Goal: Task Accomplishment & Management: Use online tool/utility

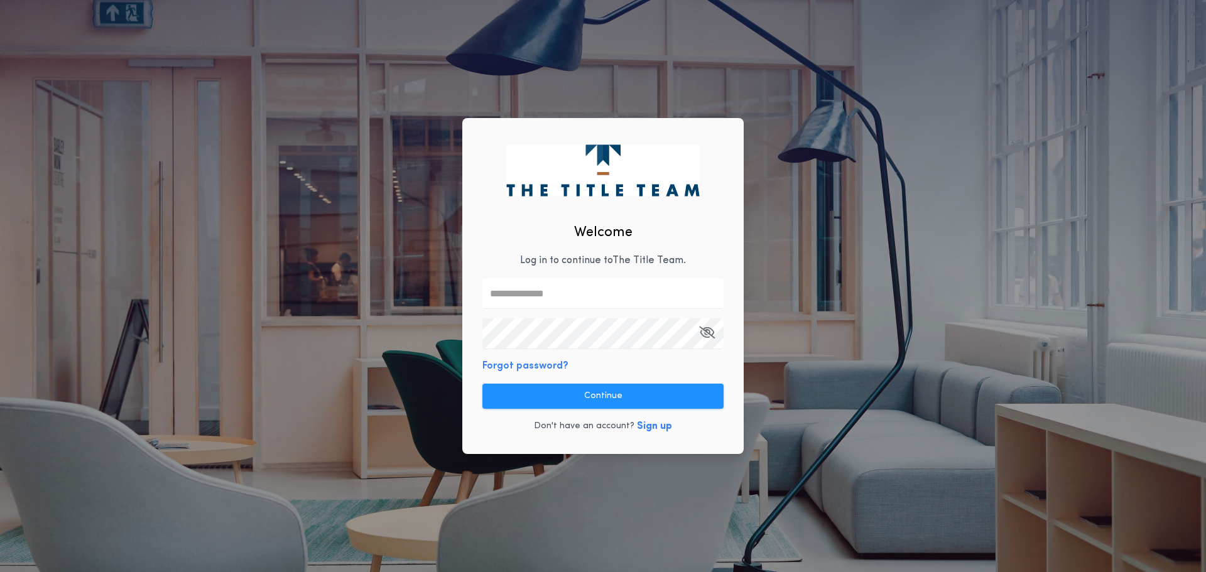
click at [538, 286] on input "text" at bounding box center [602, 293] width 241 height 30
type input "**********"
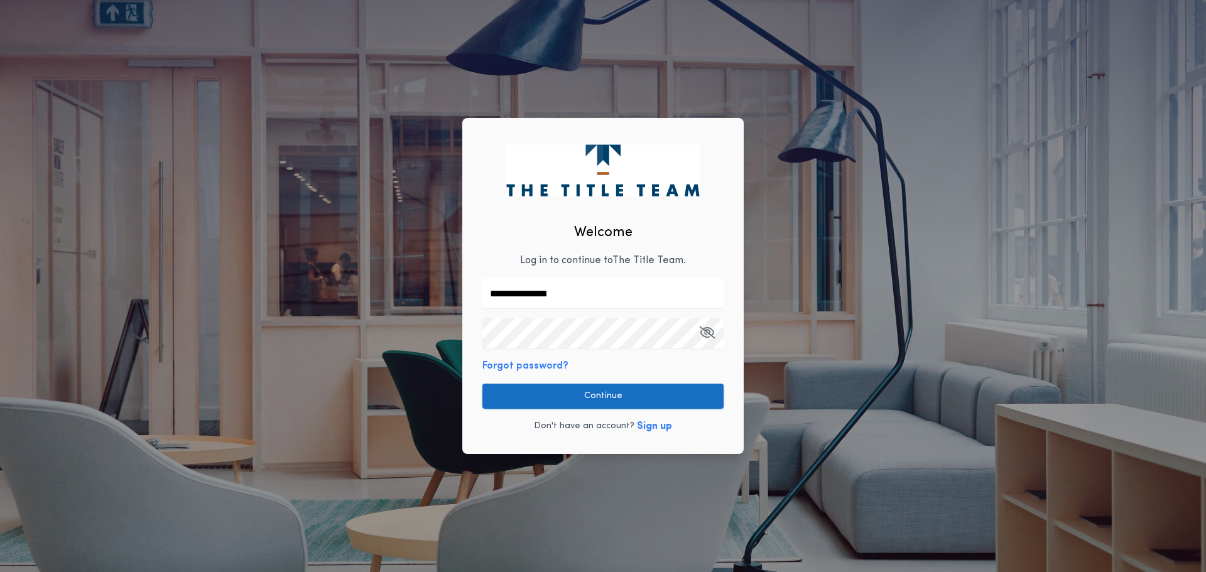
click at [591, 395] on button "Continue" at bounding box center [602, 396] width 241 height 25
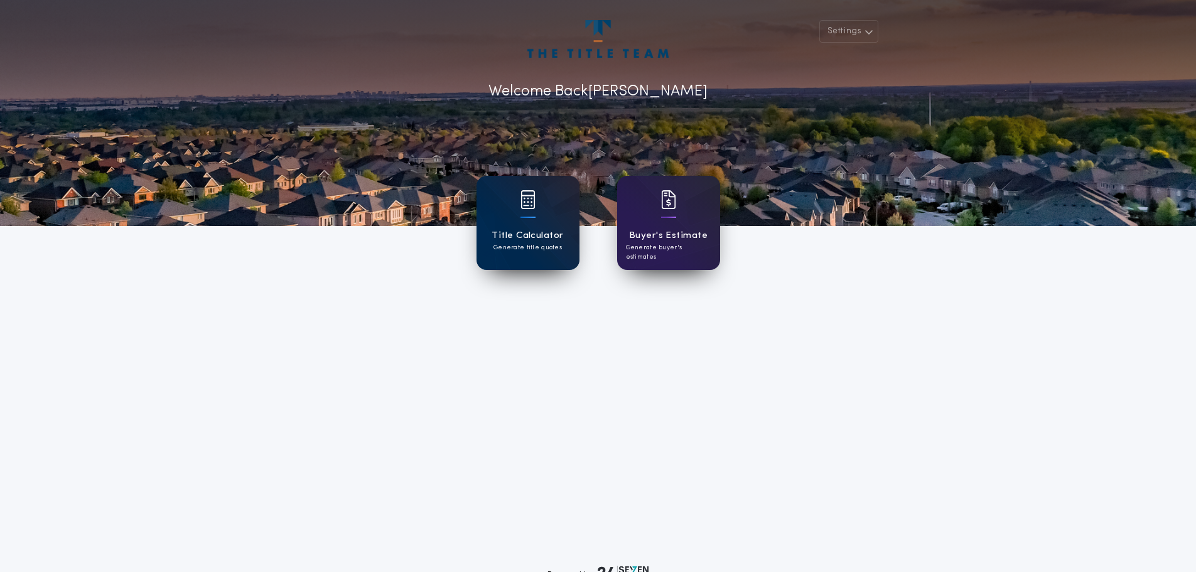
click at [537, 196] on div "Title Calculator Generate title quotes" at bounding box center [528, 223] width 103 height 94
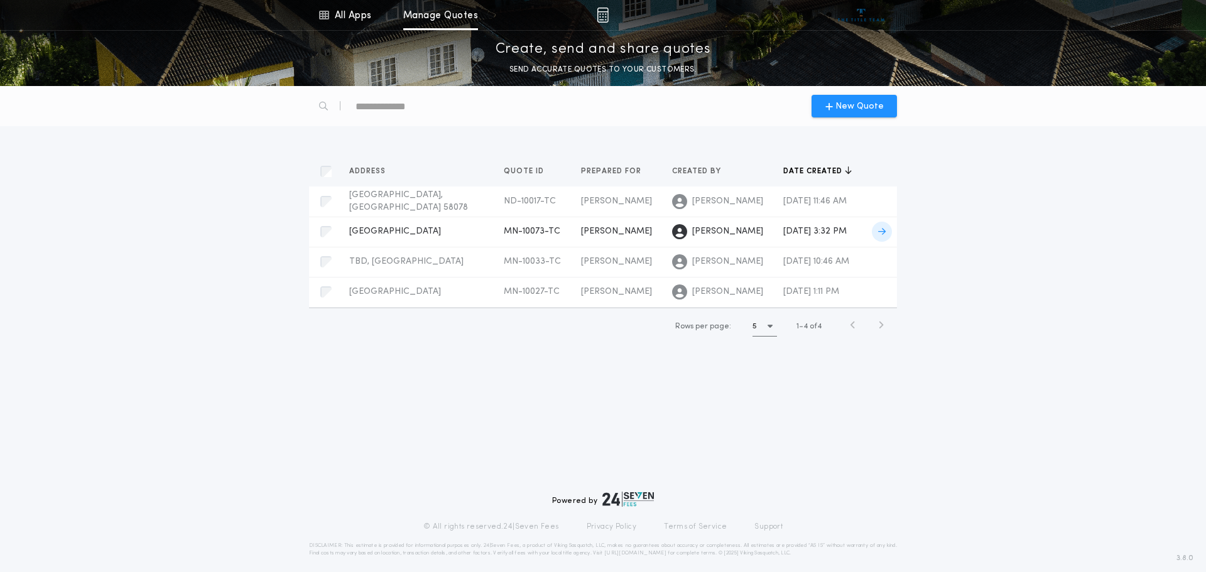
click at [504, 232] on span "MN-10073-TC" at bounding box center [532, 231] width 57 height 9
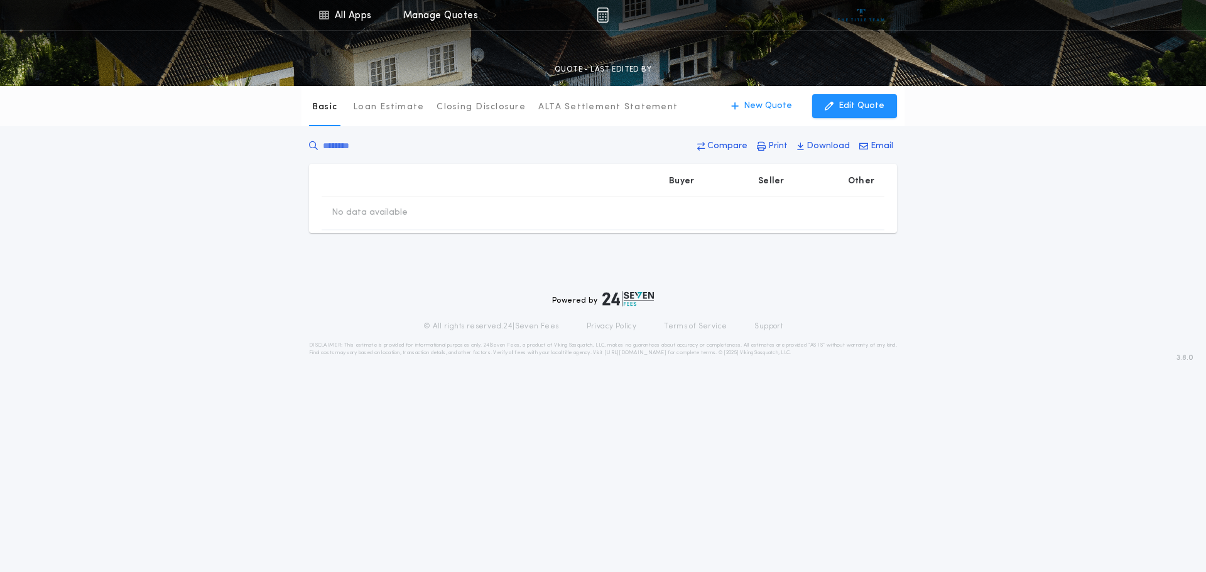
type input "********"
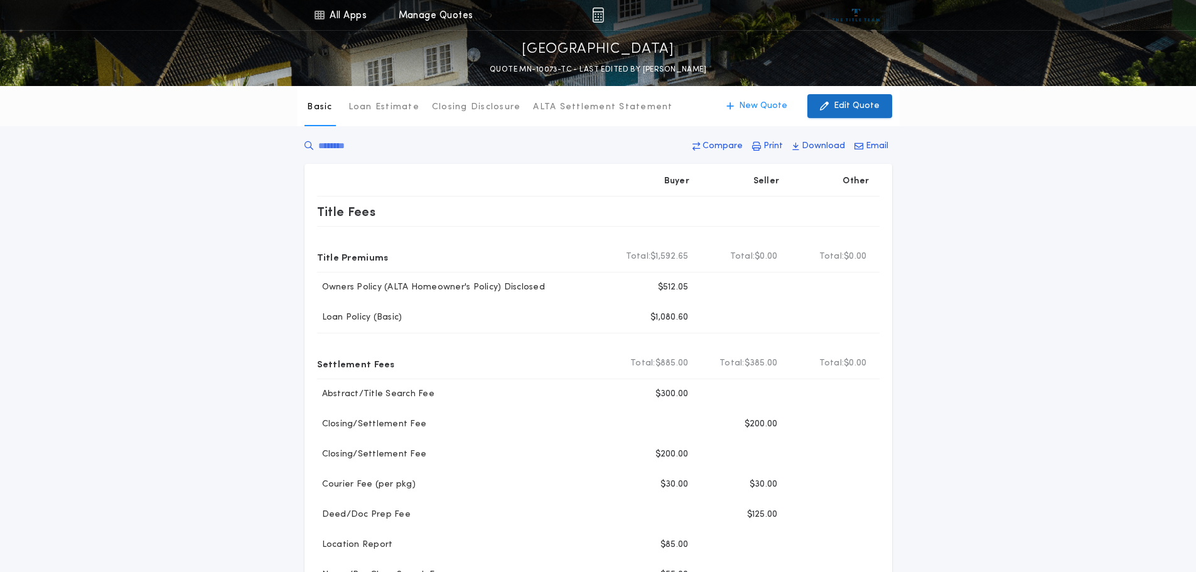
click at [853, 102] on p "Edit Quote" at bounding box center [857, 106] width 46 height 13
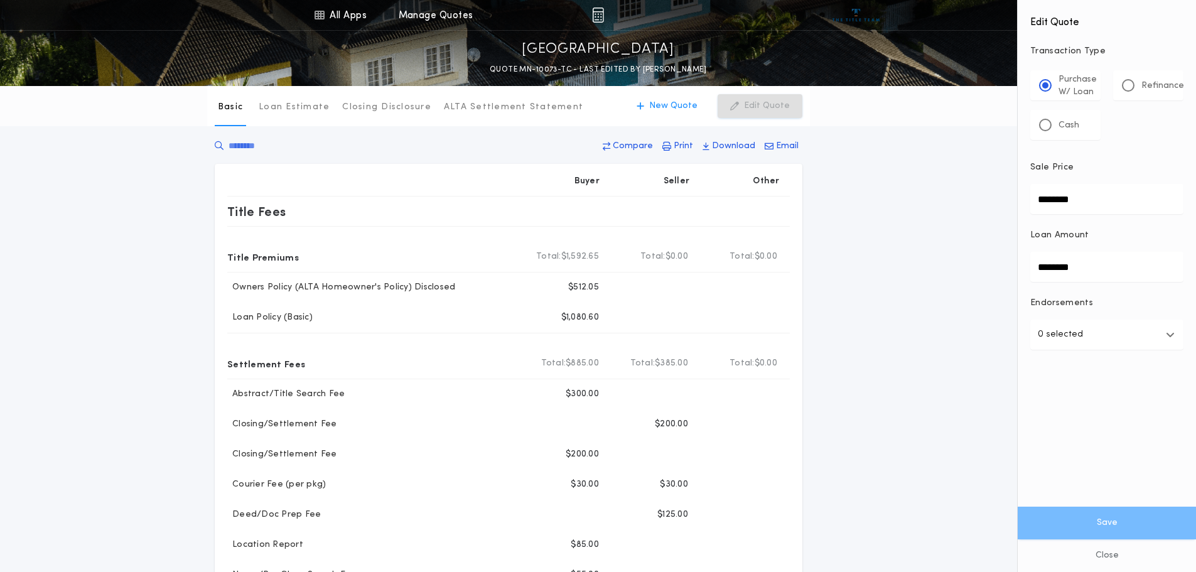
drag, startPoint x: 1154, startPoint y: 196, endPoint x: 988, endPoint y: 111, distance: 186.5
click at [951, 196] on div "All Apps Title Calculator Buyer's Estimate Menu All Apps Manage Quotes [GEOGRAP…" at bounding box center [598, 576] width 1196 height 1152
click at [1124, 83] on div at bounding box center [1128, 85] width 13 height 13
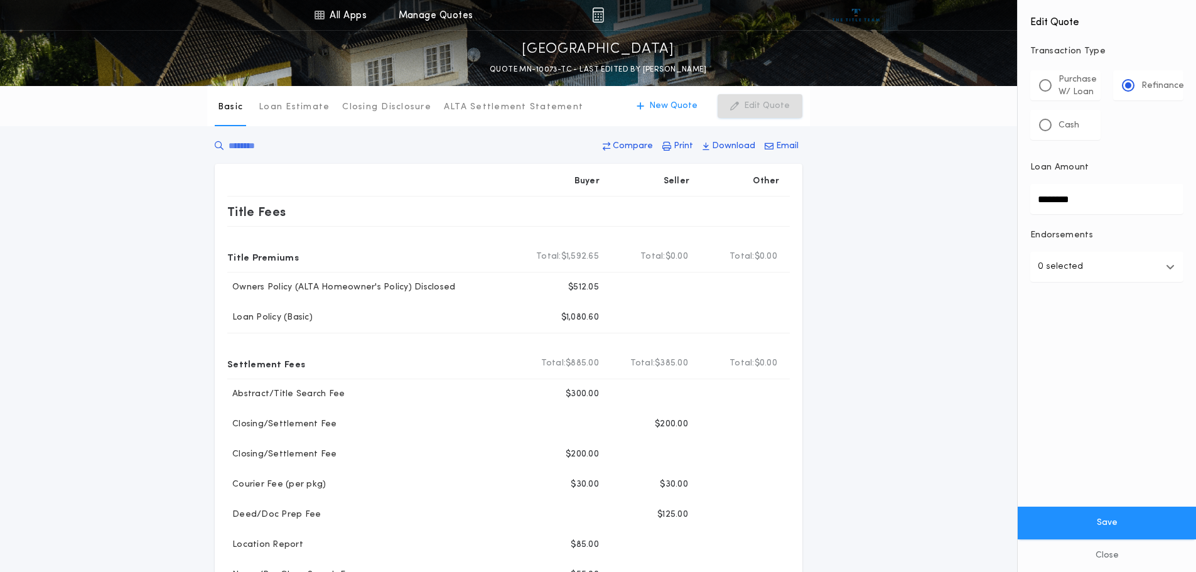
drag, startPoint x: 1022, startPoint y: 201, endPoint x: 986, endPoint y: 203, distance: 35.8
click at [985, 203] on div "All Apps Title Calculator Buyer's Estimate Menu All Apps Manage Quotes [GEOGRAP…" at bounding box center [598, 576] width 1196 height 1152
type input "********"
click at [1124, 520] on button "Save" at bounding box center [1107, 523] width 178 height 33
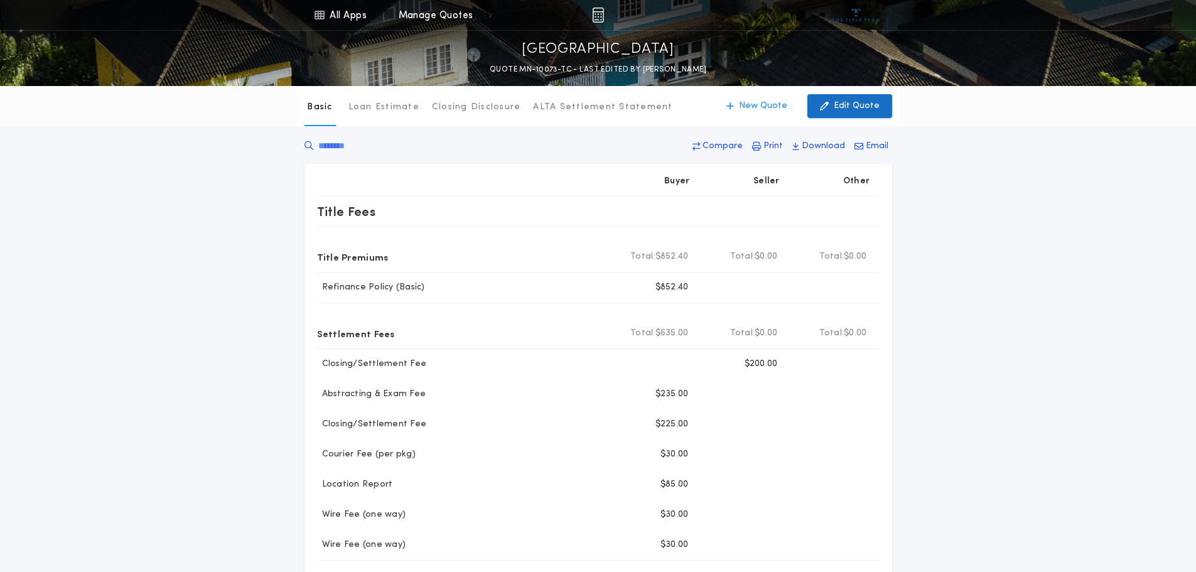
click at [856, 102] on p "Edit Quote" at bounding box center [857, 106] width 46 height 13
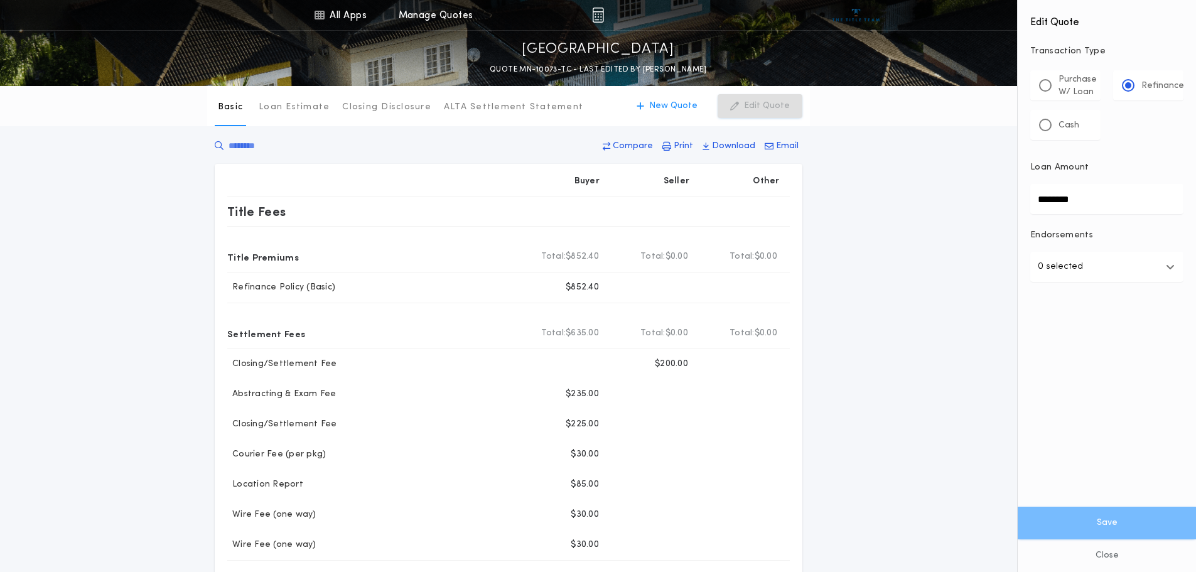
click at [923, 180] on div "Basic Loan Estimate Closing Disclosure ALTA Settlement Statement Basic New Quot…" at bounding box center [598, 461] width 1196 height 750
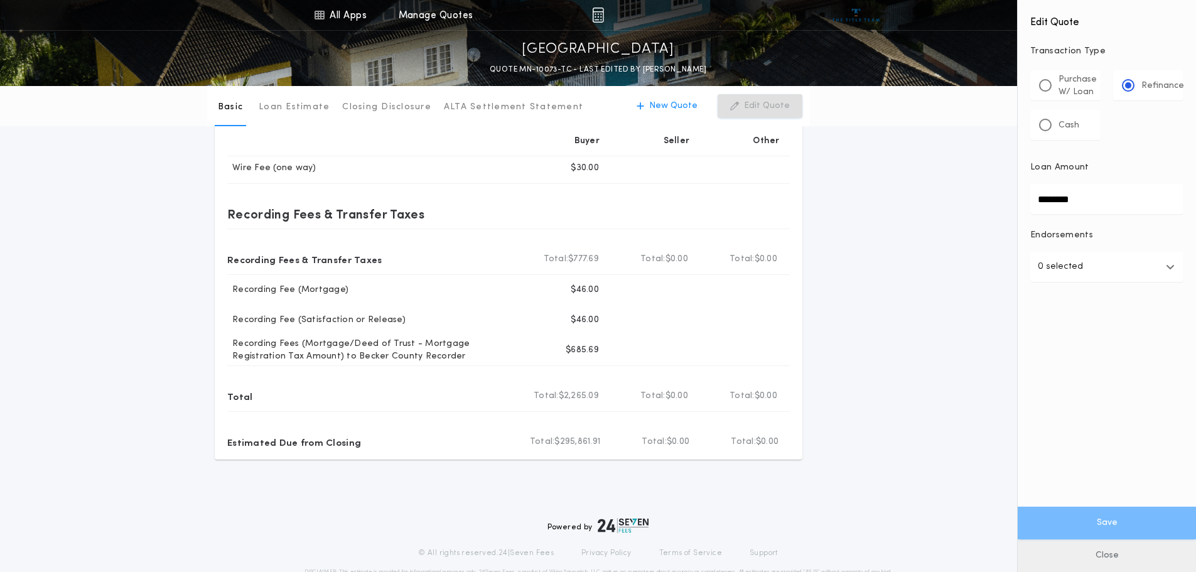
click at [1108, 551] on button "Close" at bounding box center [1107, 555] width 178 height 33
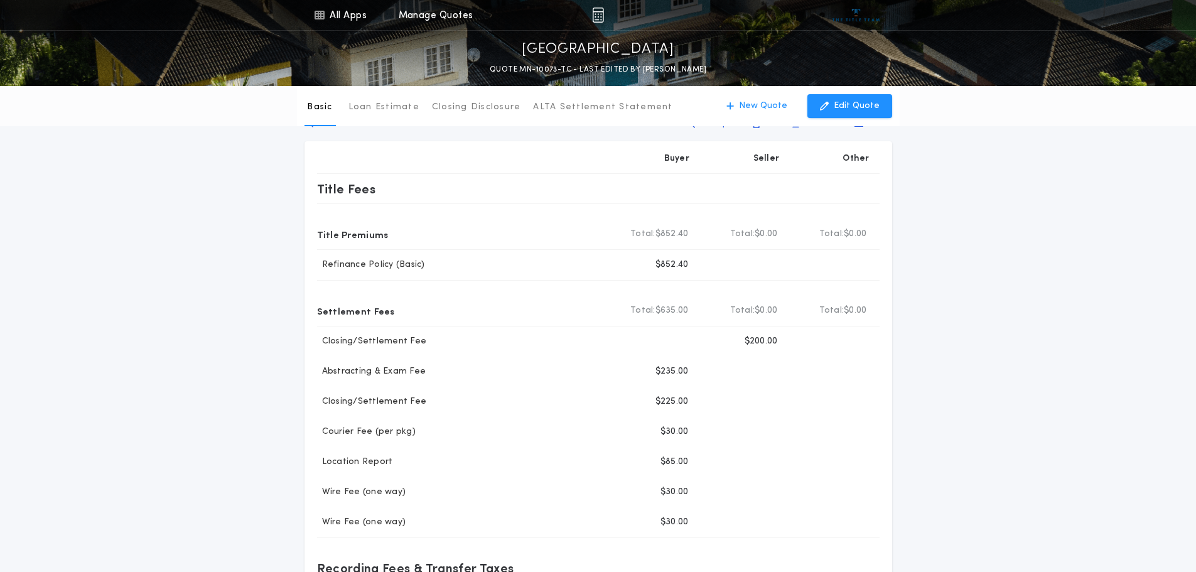
scroll to position [0, 0]
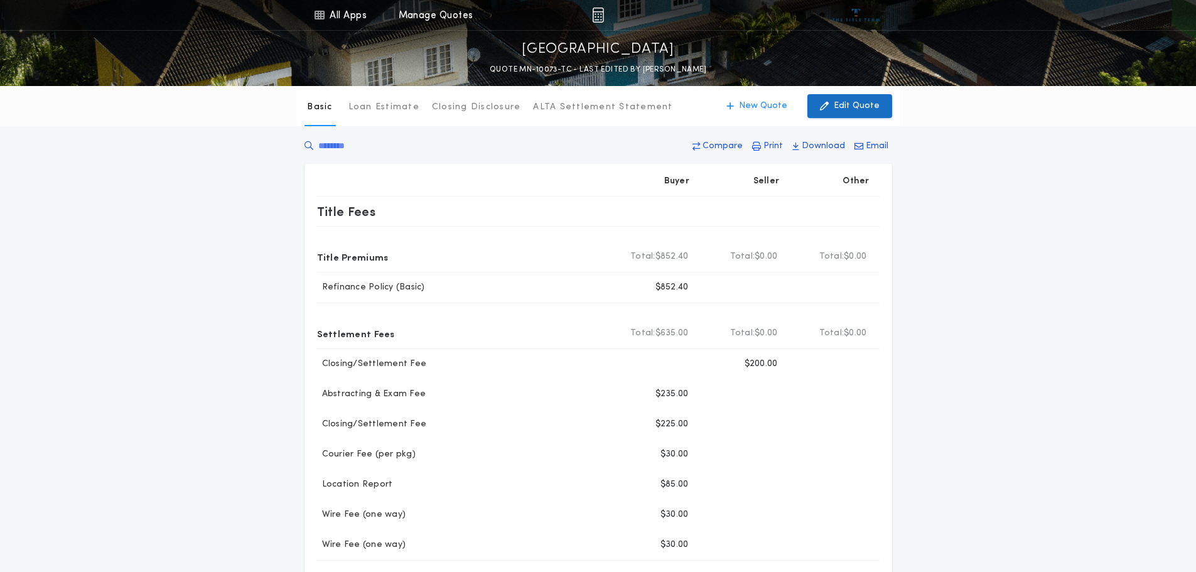
click at [829, 100] on icon "button" at bounding box center [824, 106] width 9 height 14
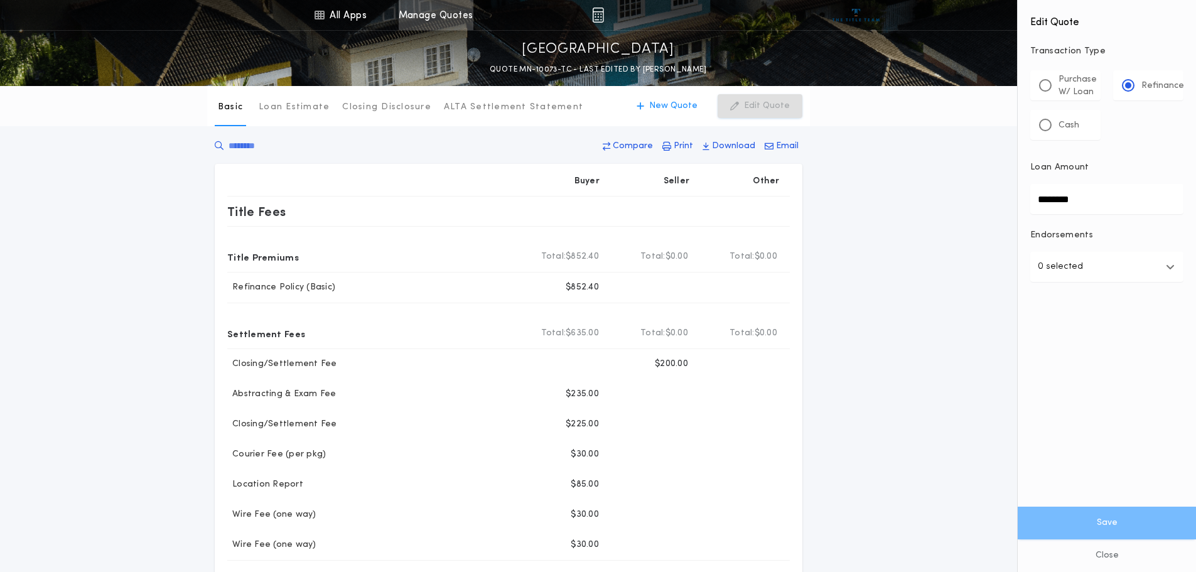
click at [450, 15] on link "Manage Quotes" at bounding box center [436, 15] width 75 height 30
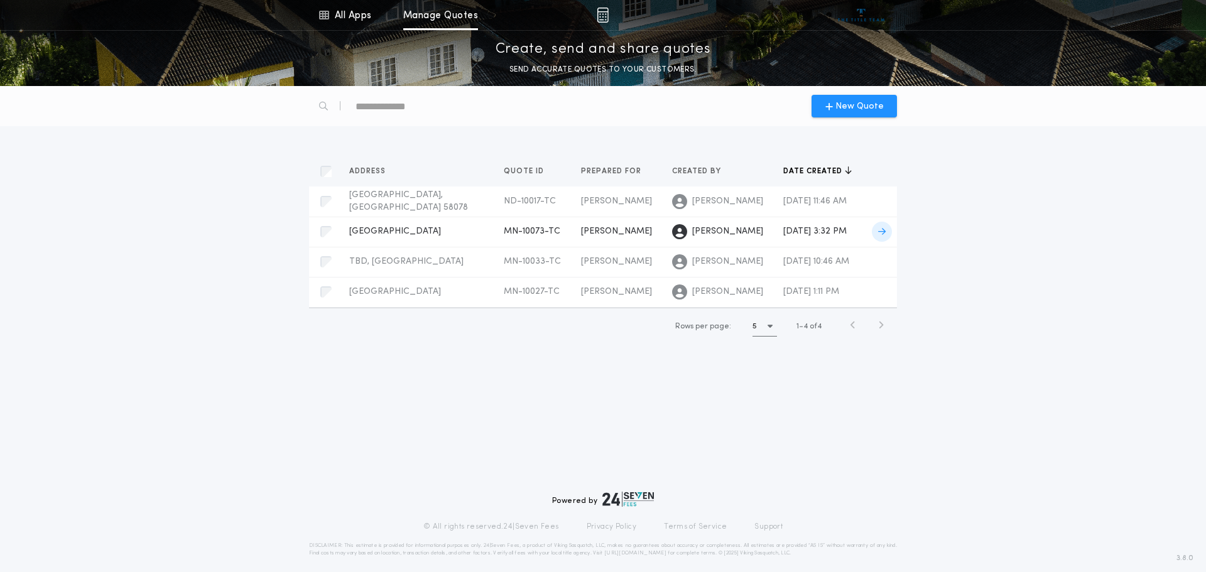
click at [384, 229] on span "[GEOGRAPHIC_DATA]" at bounding box center [395, 231] width 92 height 9
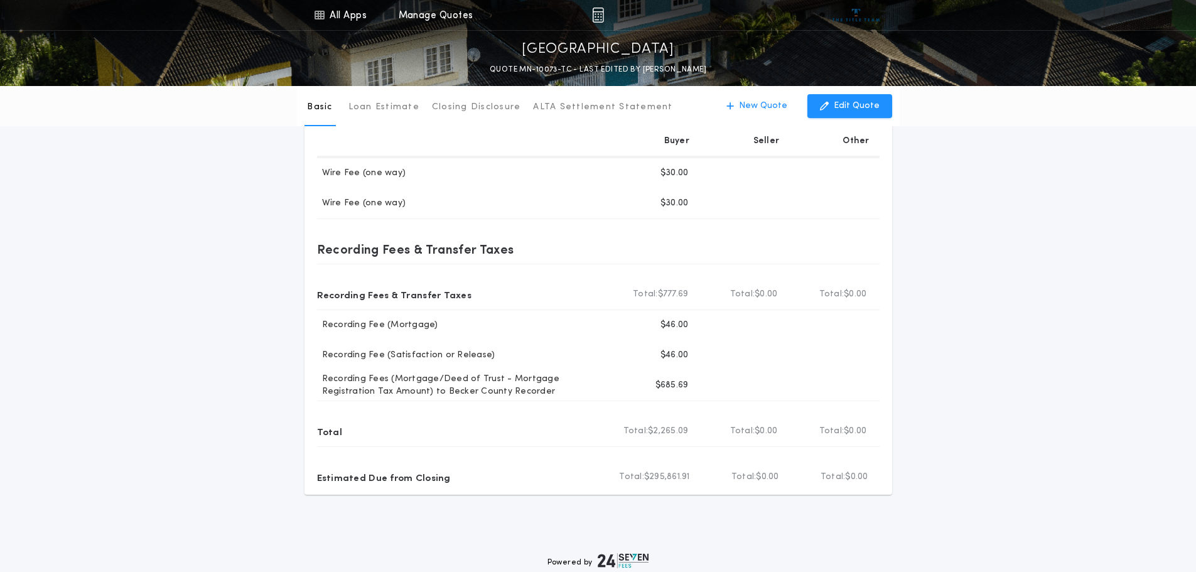
scroll to position [314, 0]
